Goal: Transaction & Acquisition: Book appointment/travel/reservation

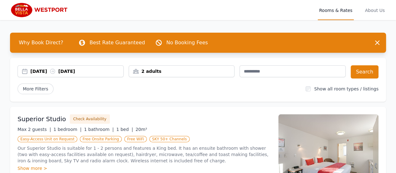
click at [224, 75] on div "2 adults" at bounding box center [182, 71] width 106 height 12
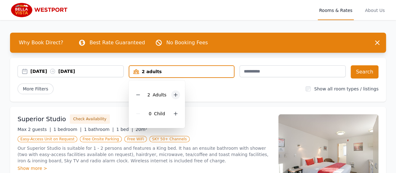
click at [176, 93] on icon at bounding box center [175, 94] width 5 height 5
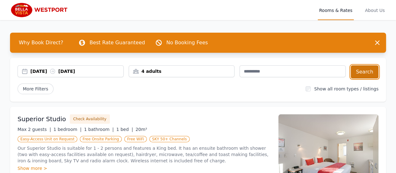
click at [372, 73] on button "Search" at bounding box center [365, 71] width 28 height 13
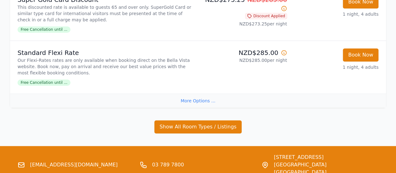
scroll to position [216, 0]
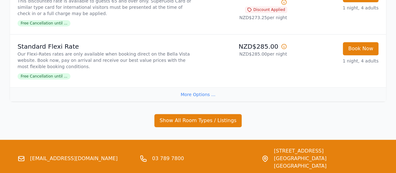
click at [207, 93] on div "More Options ..." at bounding box center [198, 94] width 376 height 14
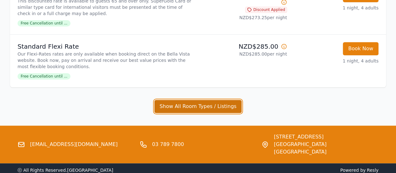
click at [206, 104] on button "Show All Room Types / Listings" at bounding box center [198, 106] width 88 height 13
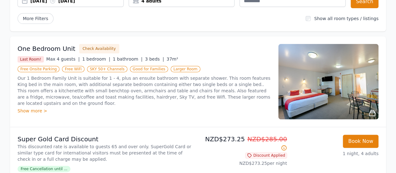
scroll to position [67, 0]
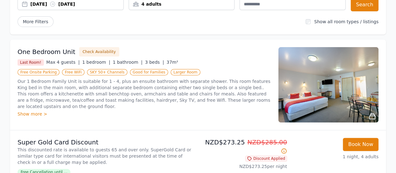
click at [28, 111] on div "Show more >" at bounding box center [145, 114] width 254 height 6
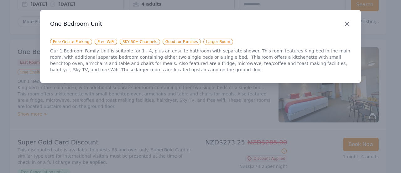
click at [347, 22] on icon "button" at bounding box center [347, 24] width 8 height 8
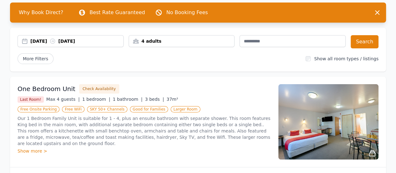
scroll to position [29, 0]
